Goal: Information Seeking & Learning: Learn about a topic

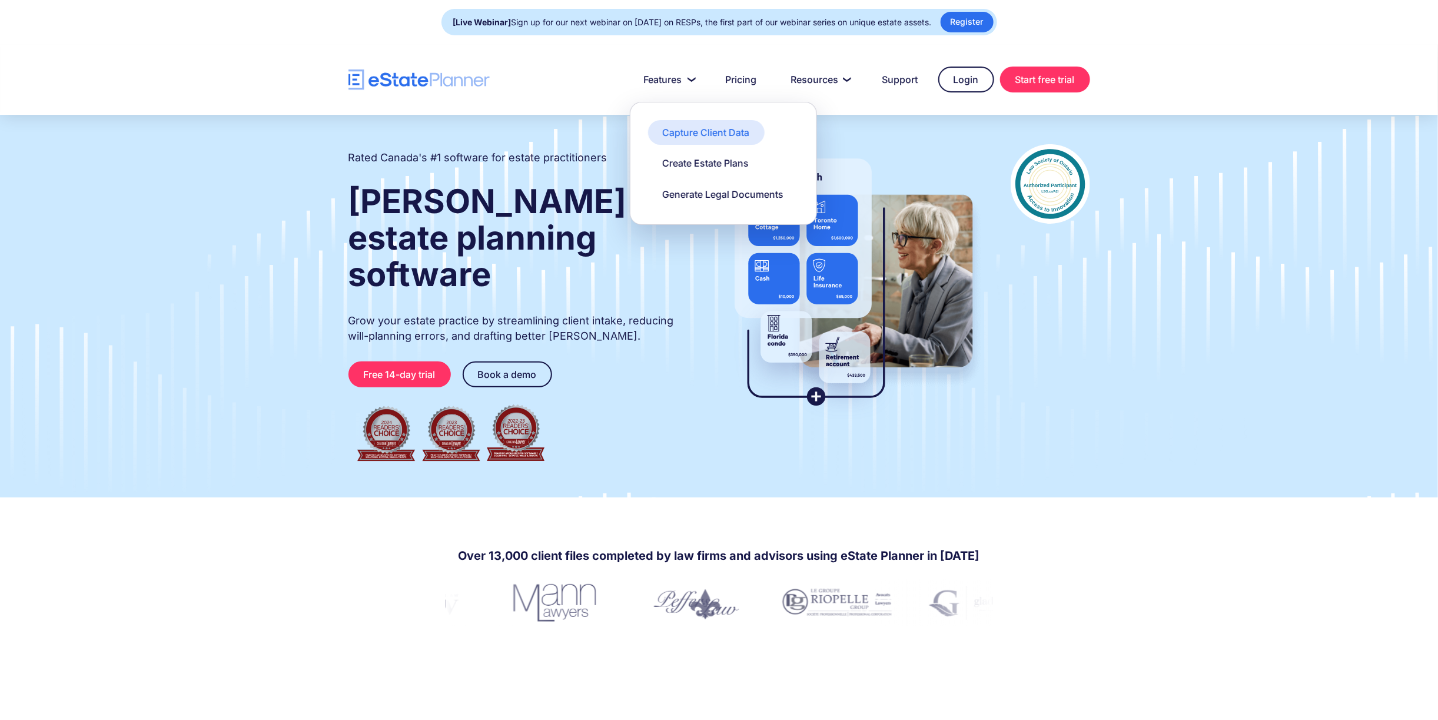
click at [710, 132] on div "Capture Client Data" at bounding box center [706, 132] width 87 height 13
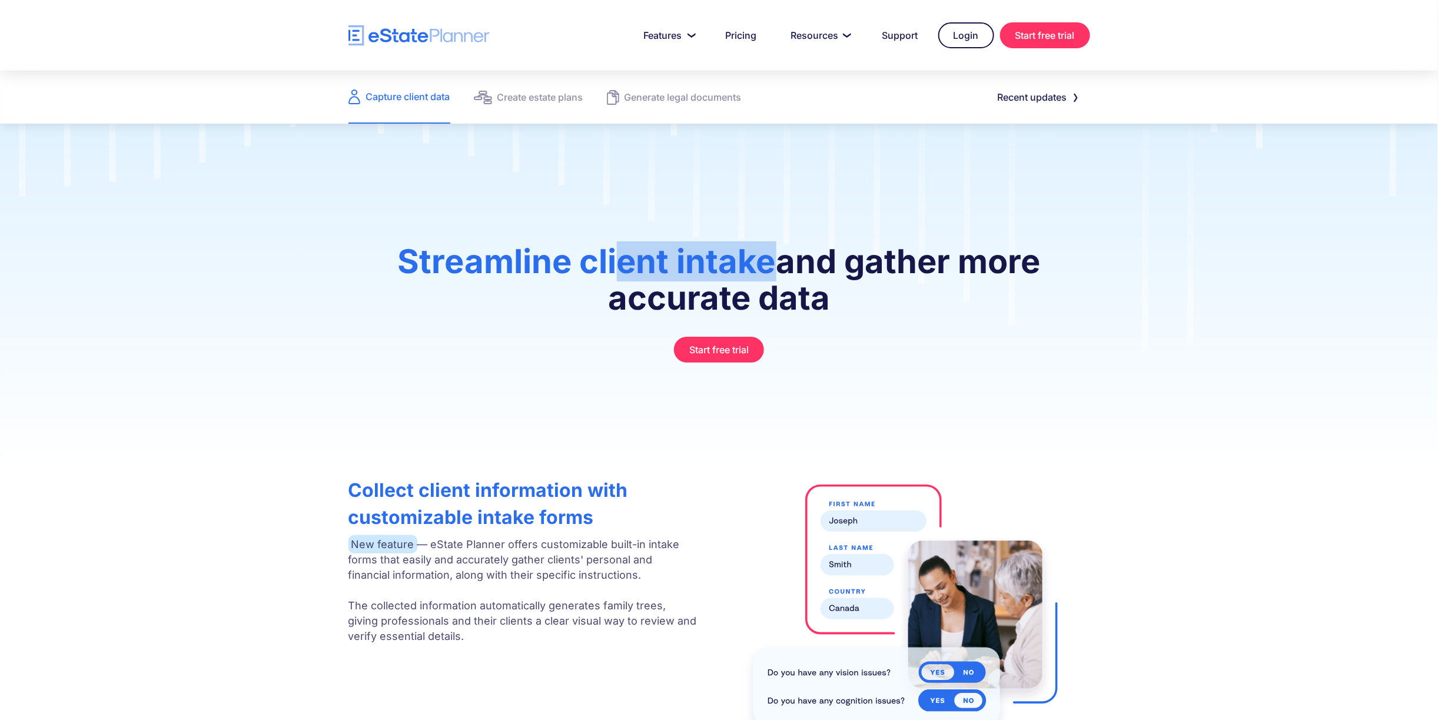
drag, startPoint x: 613, startPoint y: 264, endPoint x: 765, endPoint y: 256, distance: 152.1
click at [765, 256] on span "Streamline client intake" at bounding box center [587, 261] width 378 height 40
click at [538, 103] on div "Create estate plans" at bounding box center [540, 97] width 86 height 16
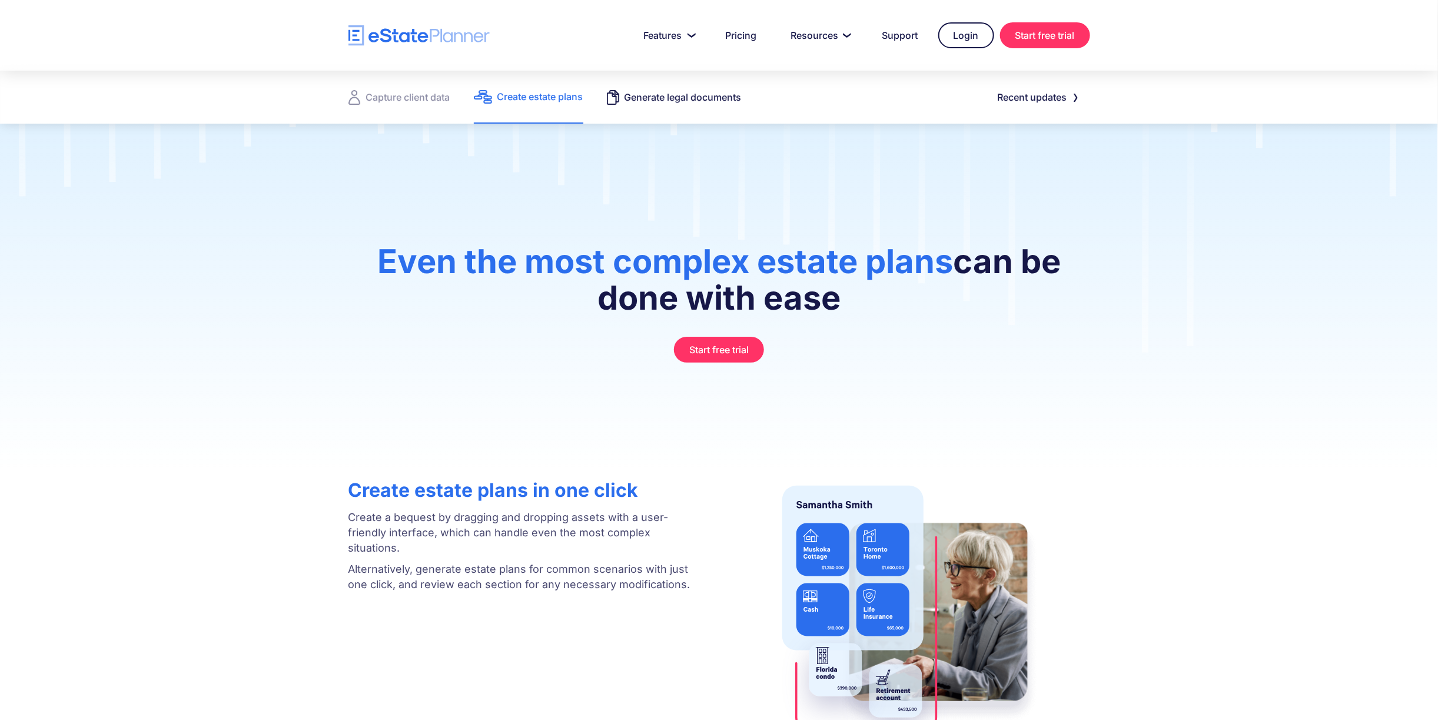
click at [686, 102] on div "Generate legal documents" at bounding box center [683, 97] width 117 height 16
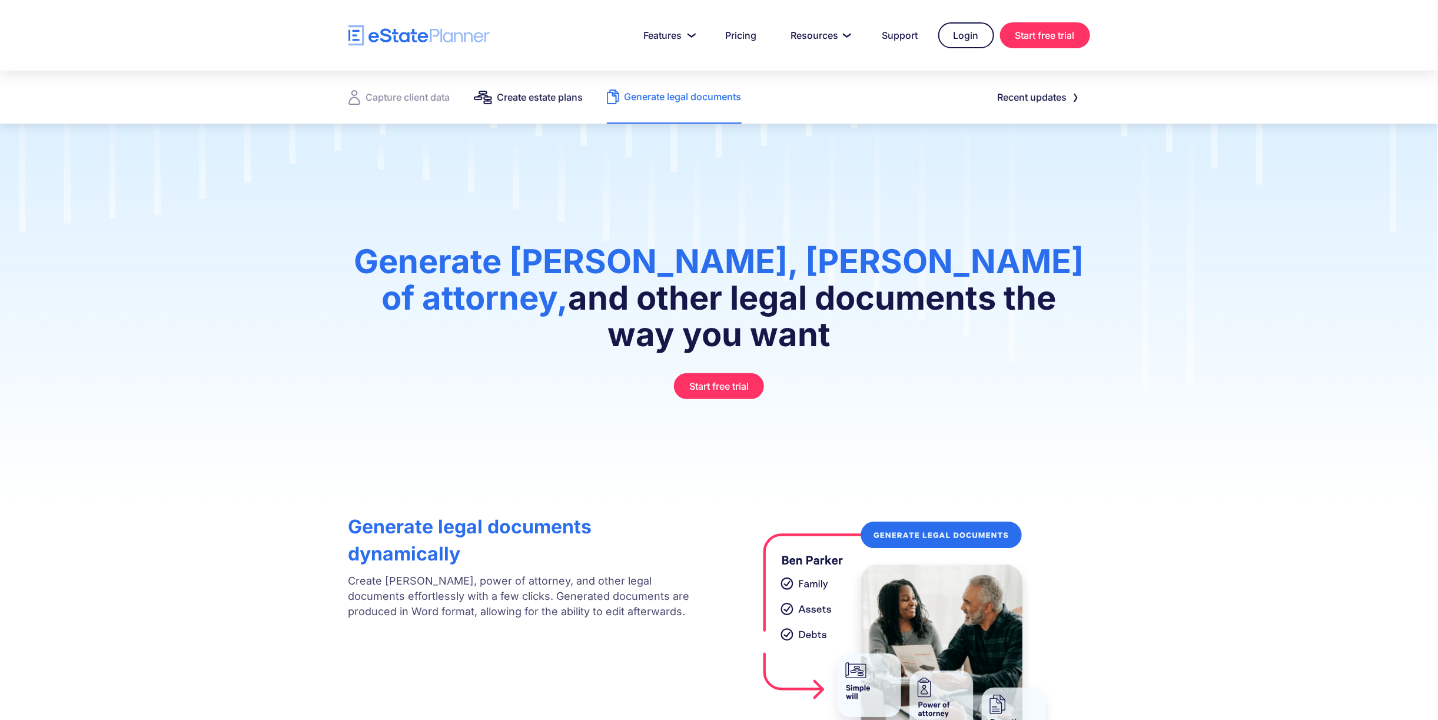
click at [547, 99] on div "Create estate plans" at bounding box center [540, 97] width 86 height 16
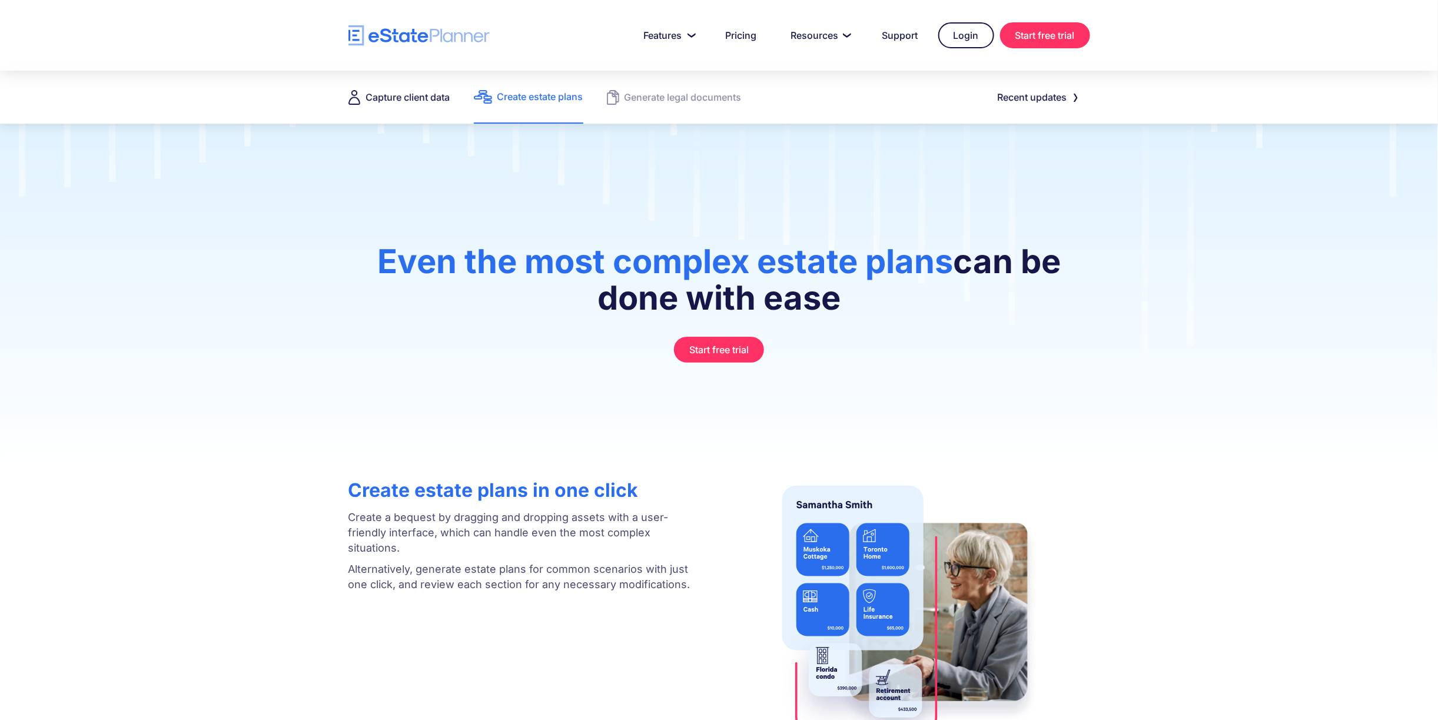
click at [417, 98] on div "Capture client data" at bounding box center [408, 97] width 84 height 16
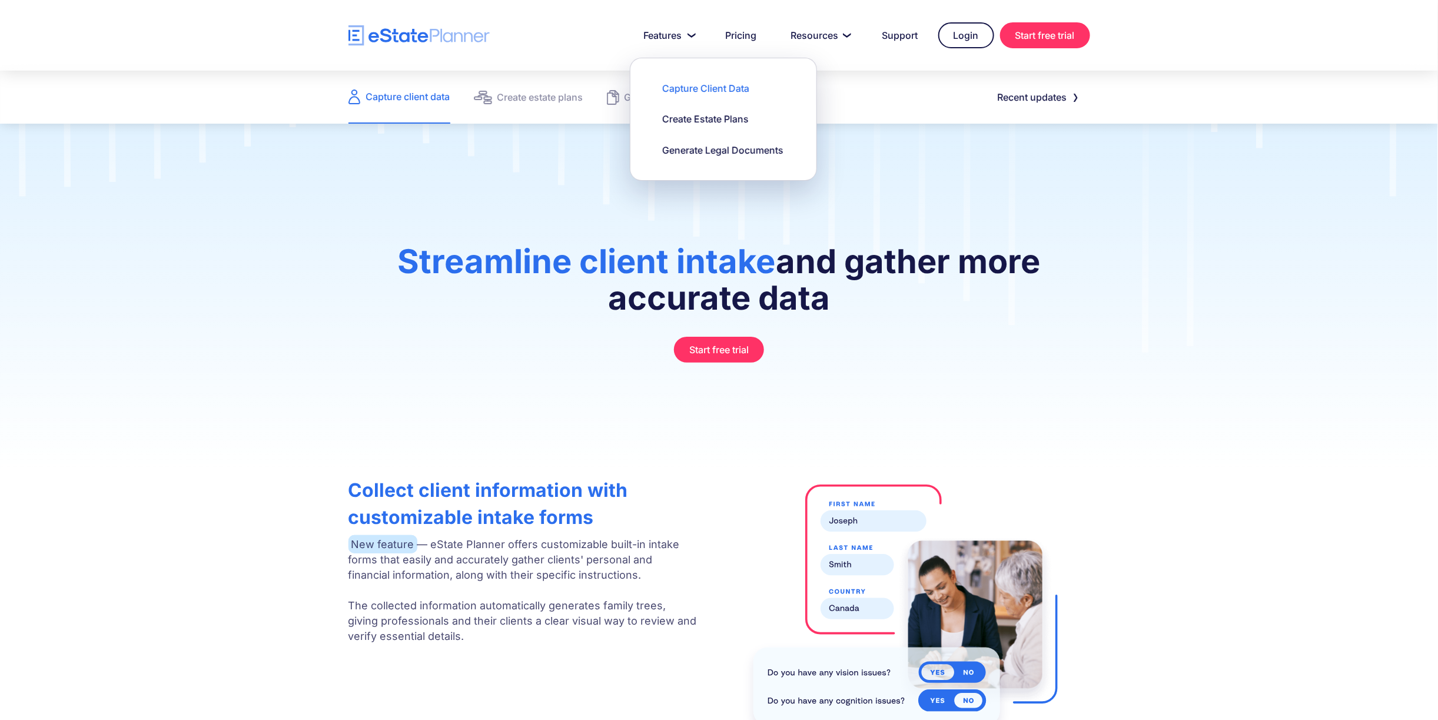
click at [693, 84] on div "Capture Client Data" at bounding box center [706, 88] width 87 height 13
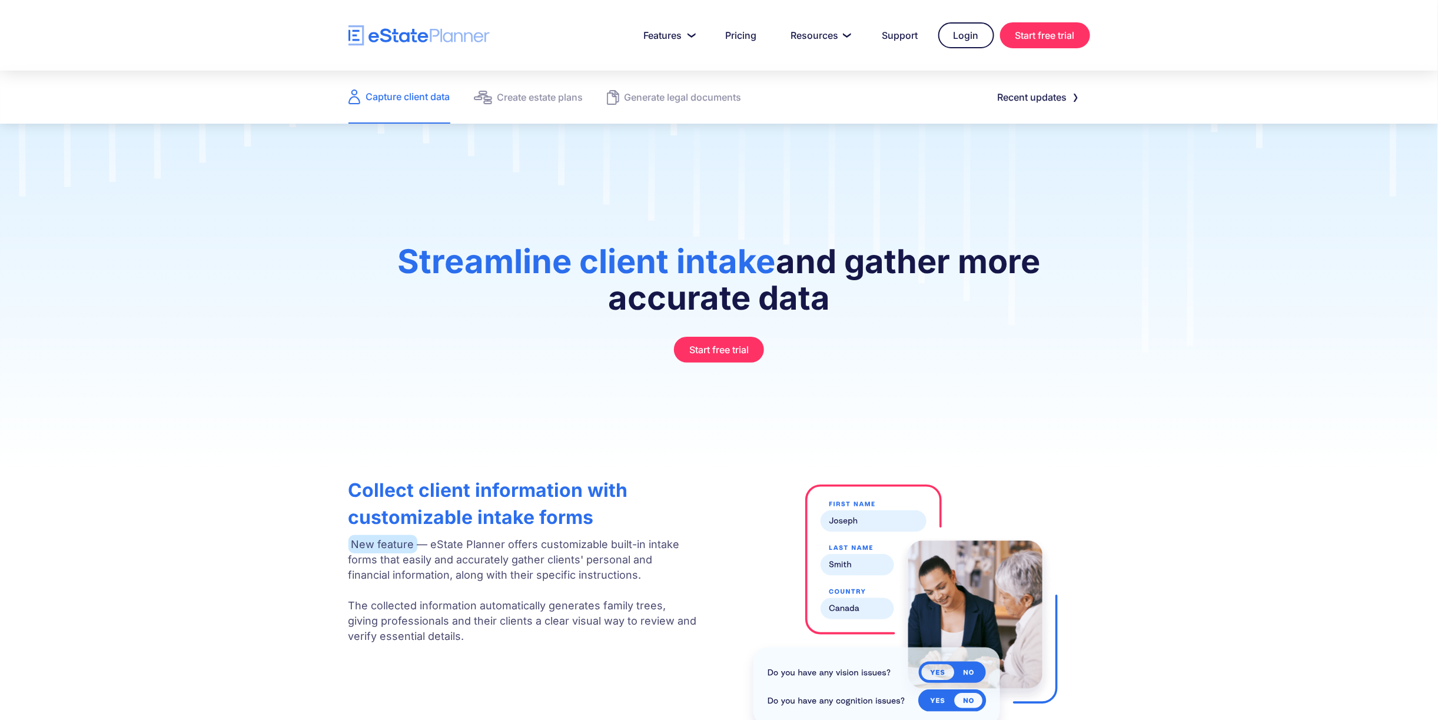
scroll to position [235, 0]
